Goal: Browse casually

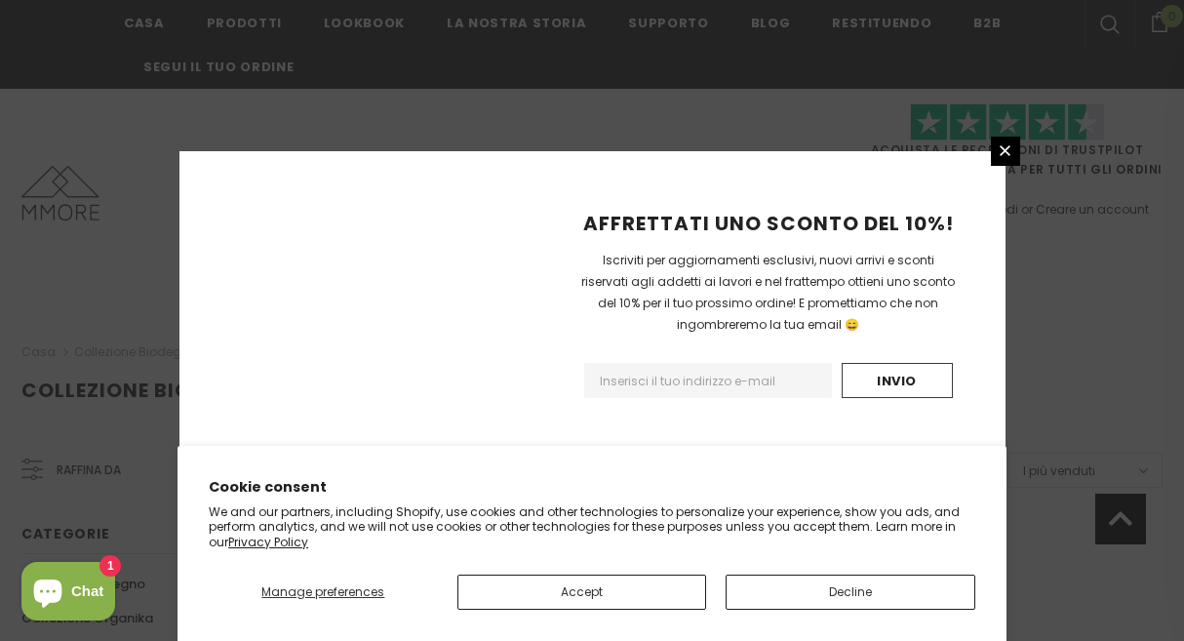
scroll to position [1399, 0]
